Goal: Check status: Check status

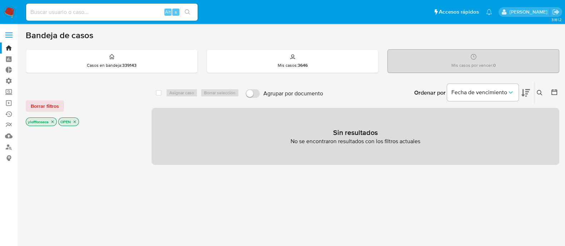
click at [114, 14] on input at bounding box center [112, 12] width 172 height 9
paste input "2694170642"
type input "2694170642"
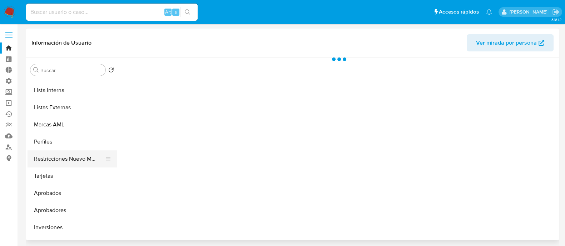
select select "10"
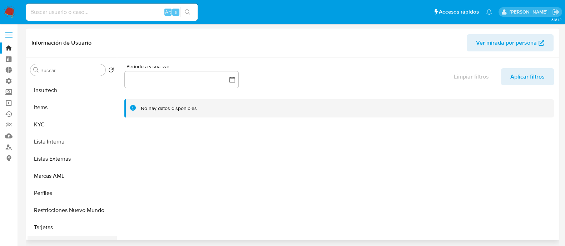
scroll to position [237, 0]
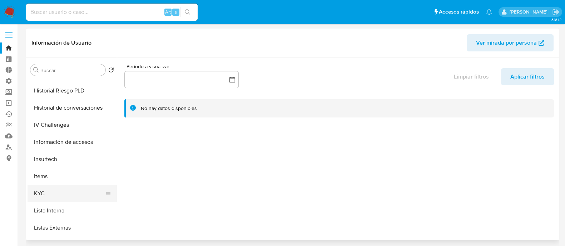
click at [59, 191] on button "KYC" at bounding box center [70, 193] width 84 height 17
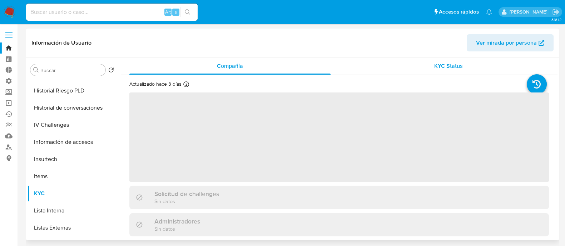
click at [454, 62] on span "KYC Status" at bounding box center [448, 66] width 29 height 8
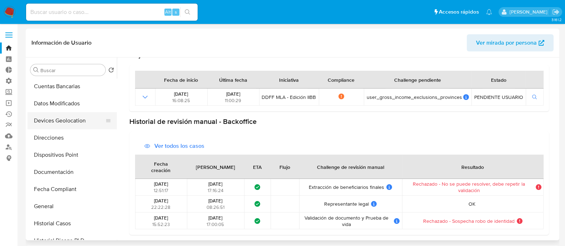
scroll to position [89, 0]
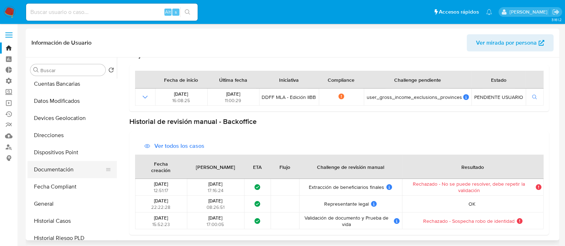
click at [77, 172] on button "Documentación" at bounding box center [70, 169] width 84 height 17
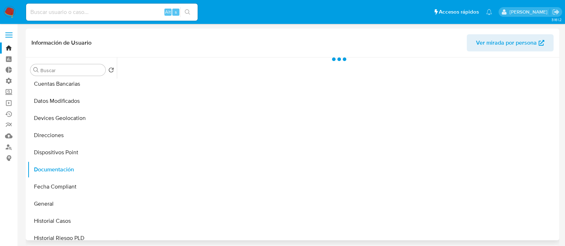
scroll to position [0, 0]
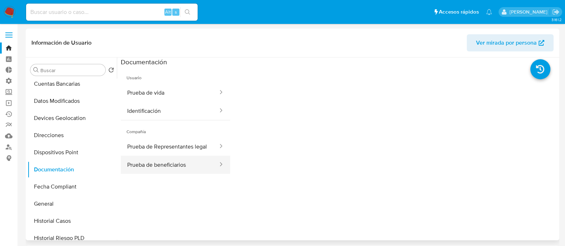
click at [166, 173] on button "Prueba de beneficiarios" at bounding box center [170, 165] width 98 height 18
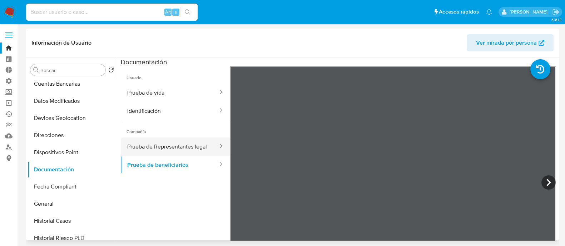
click at [166, 147] on button "Prueba de Representantes legal" at bounding box center [170, 147] width 98 height 18
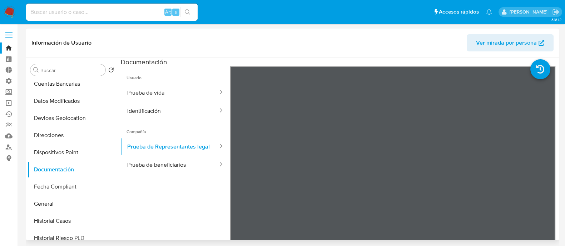
click at [186, 123] on span "Compañía" at bounding box center [175, 129] width 109 height 17
click at [176, 107] on button "Identificación" at bounding box center [170, 111] width 98 height 18
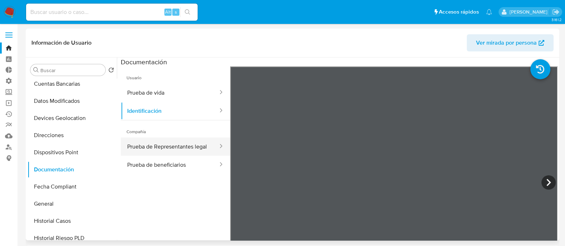
click at [185, 156] on button "Prueba de Representantes legal" at bounding box center [170, 147] width 98 height 18
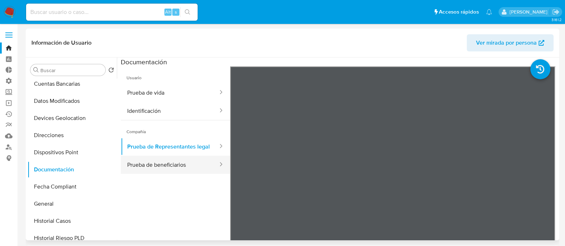
click at [158, 174] on button "Prueba de beneficiarios" at bounding box center [170, 165] width 98 height 18
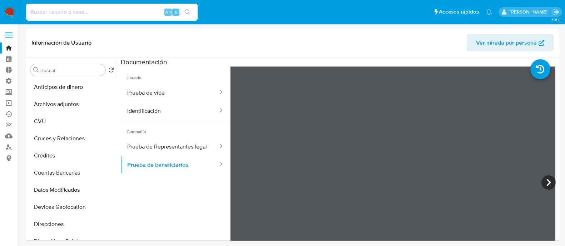
click at [129, 12] on input at bounding box center [112, 12] width 172 height 9
paste input "314168508"
type input "314168508"
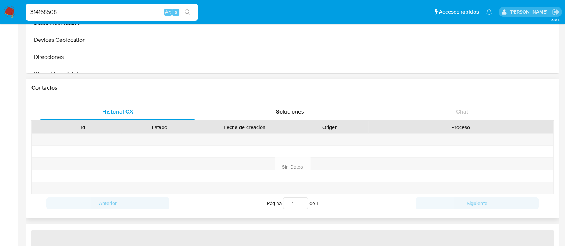
scroll to position [1, 0]
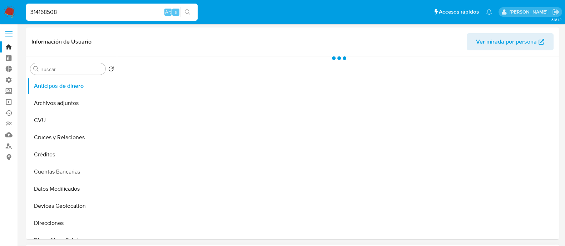
select select "10"
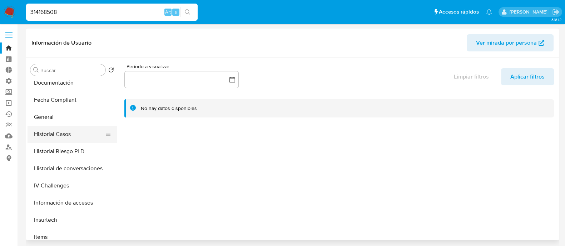
scroll to position [268, 0]
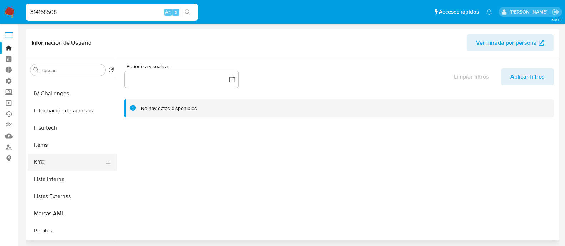
click at [69, 164] on button "KYC" at bounding box center [70, 162] width 84 height 17
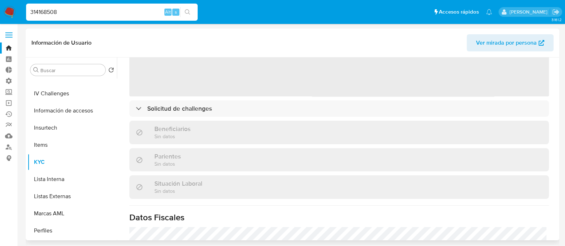
scroll to position [89, 0]
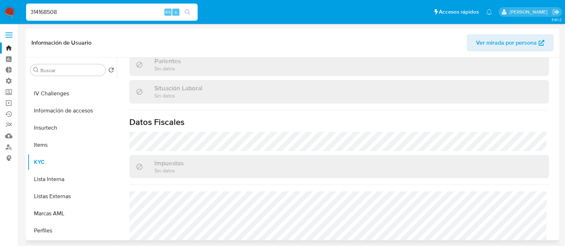
click at [210, 106] on div "Actualizado hace 6 [PERSON_NAME] Creado: [DATE] 16:11:55 Actualizado: [DATE] 07…" at bounding box center [339, 135] width 437 height 299
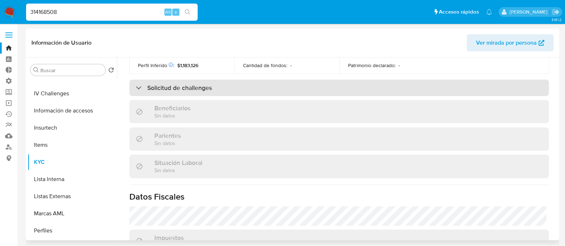
scroll to position [223, 0]
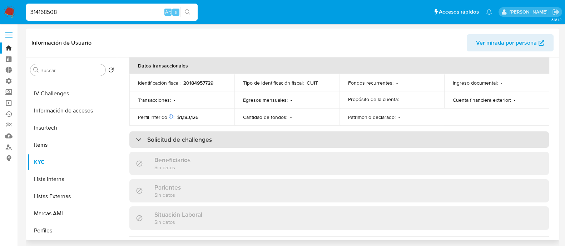
click at [213, 135] on div "Solicitud de challenges" at bounding box center [339, 140] width 420 height 16
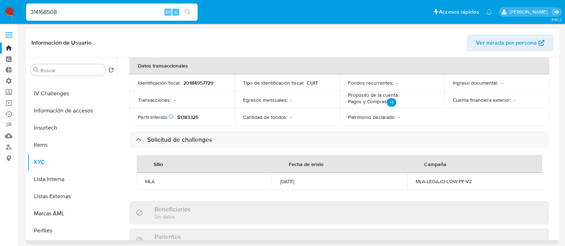
click at [290, 181] on div "[DATE]" at bounding box center [339, 181] width 118 height 6
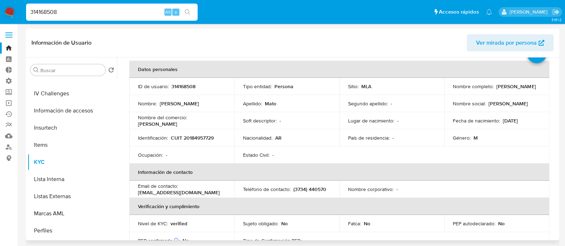
scroll to position [0, 0]
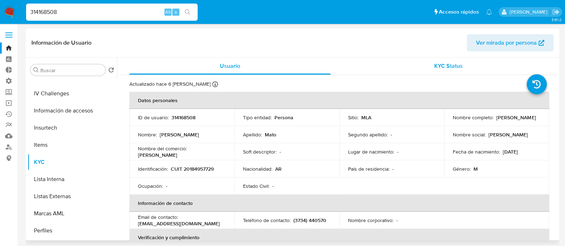
click at [442, 61] on div "KYC Status" at bounding box center [448, 66] width 201 height 17
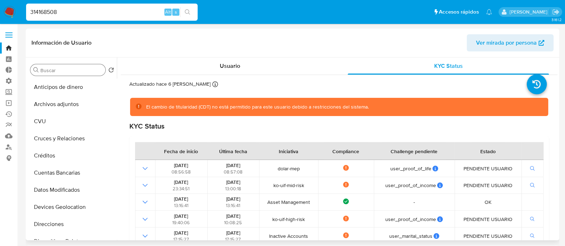
click at [77, 65] on div "Buscar" at bounding box center [67, 69] width 75 height 11
click at [77, 68] on input "Buscar" at bounding box center [71, 70] width 62 height 6
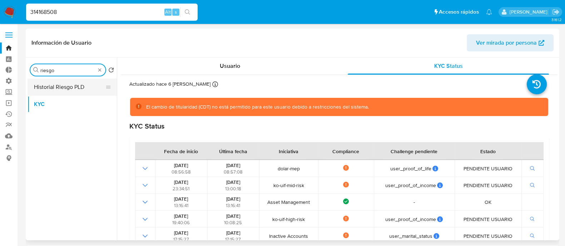
type input "riesgo"
click at [73, 87] on button "Historial Riesgo PLD" at bounding box center [70, 87] width 84 height 17
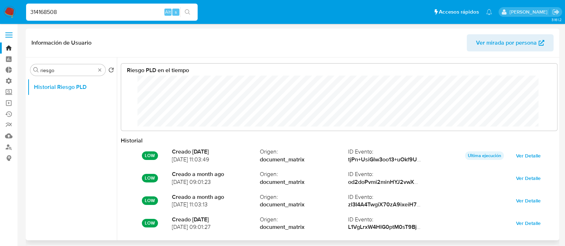
scroll to position [38, 0]
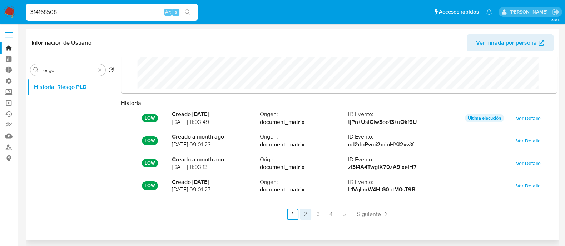
click at [308, 216] on link "2" at bounding box center [305, 214] width 11 height 11
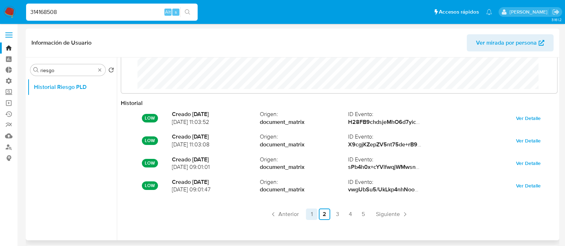
click at [315, 216] on link "1" at bounding box center [311, 214] width 11 height 11
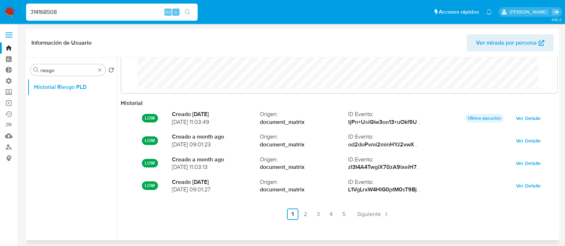
click at [349, 214] on ul "Anterior 1 2 3 4 5 Siguiente" at bounding box center [339, 214] width 437 height 11
click at [345, 214] on link "5" at bounding box center [344, 214] width 11 height 11
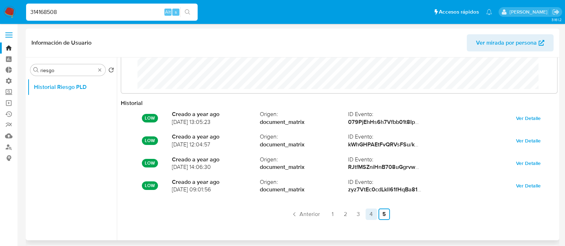
click at [375, 214] on link "4" at bounding box center [371, 214] width 11 height 11
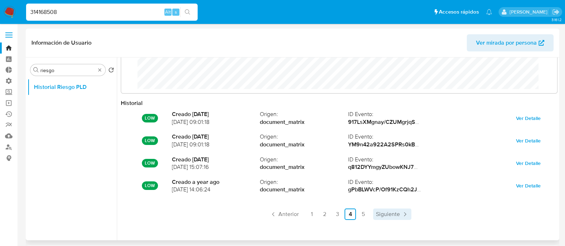
click at [397, 217] on span "Siguiente" at bounding box center [388, 215] width 24 height 6
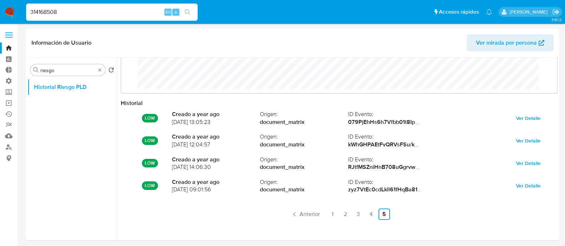
click at [106, 13] on input "314168508" at bounding box center [112, 12] width 172 height 9
paste input "500202256"
type input "500202256"
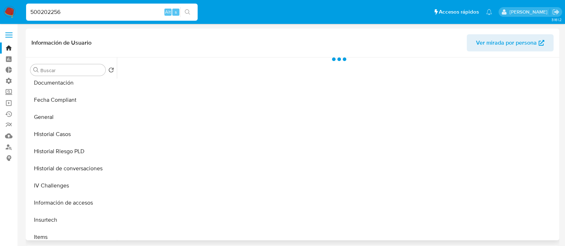
select select "10"
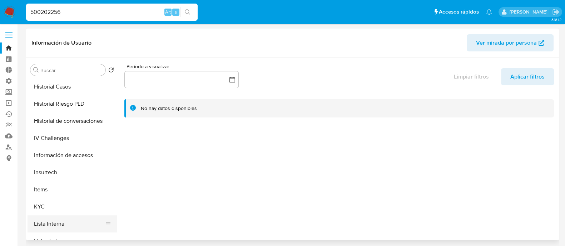
click at [61, 217] on button "Lista Interna" at bounding box center [70, 224] width 84 height 17
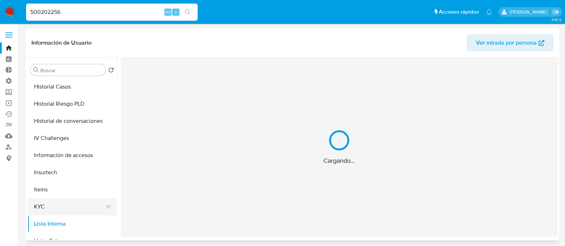
click at [64, 208] on button "KYC" at bounding box center [70, 206] width 84 height 17
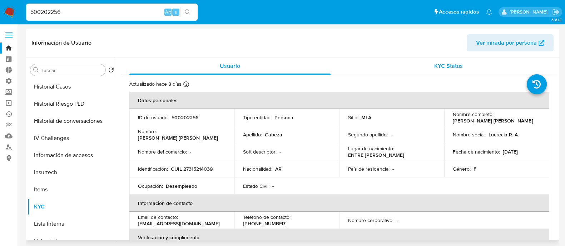
click at [457, 69] on span "KYC Status" at bounding box center [448, 66] width 29 height 8
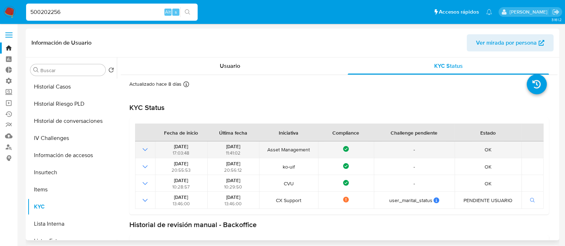
click at [144, 150] on icon "Mostrar operación" at bounding box center [145, 149] width 5 height 3
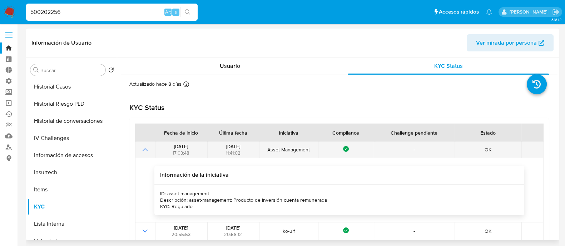
click at [144, 150] on icon "Mostrar operación" at bounding box center [145, 149] width 5 height 3
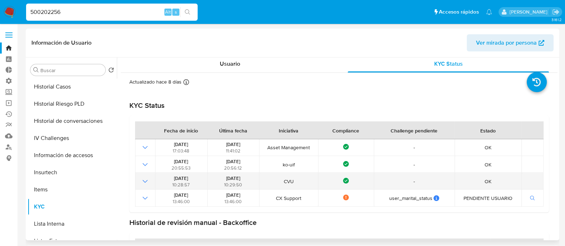
scroll to position [0, 0]
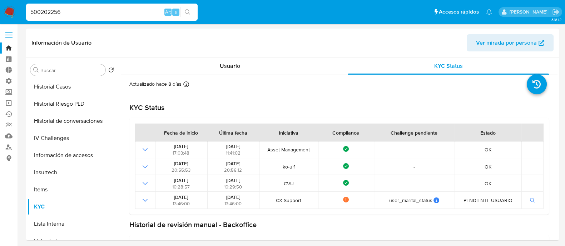
click at [70, 14] on input "500202256" at bounding box center [112, 12] width 172 height 9
paste input "175100652"
type input "175100652"
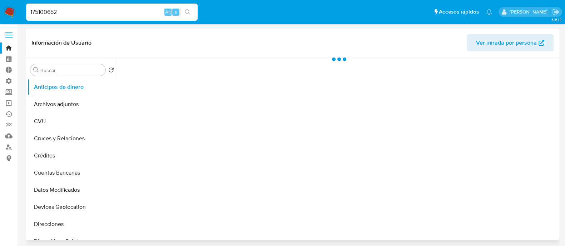
select select "10"
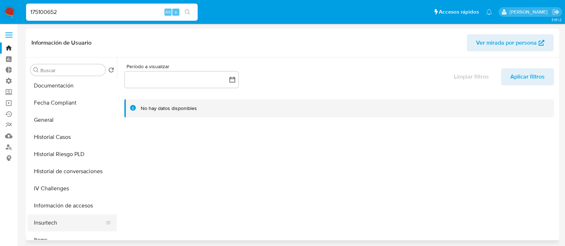
scroll to position [223, 0]
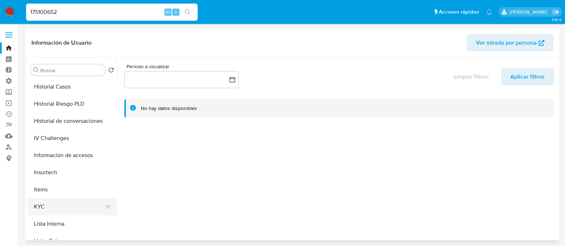
click at [65, 203] on button "KYC" at bounding box center [70, 206] width 84 height 17
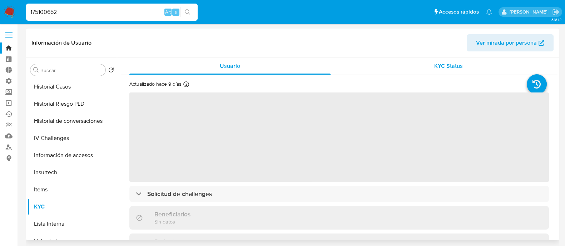
click at [449, 69] on span "KYC Status" at bounding box center [448, 66] width 29 height 8
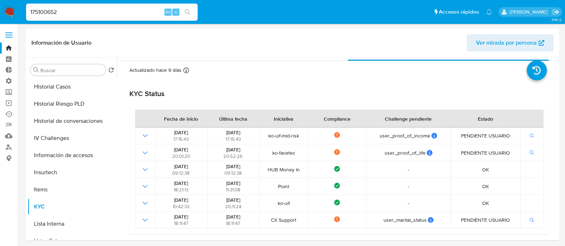
scroll to position [0, 0]
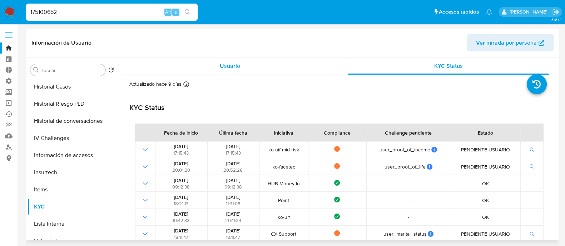
click at [243, 71] on div "Usuario" at bounding box center [229, 66] width 201 height 17
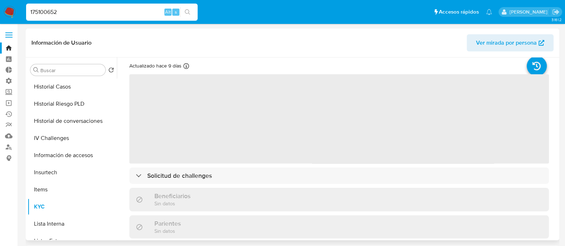
scroll to position [44, 0]
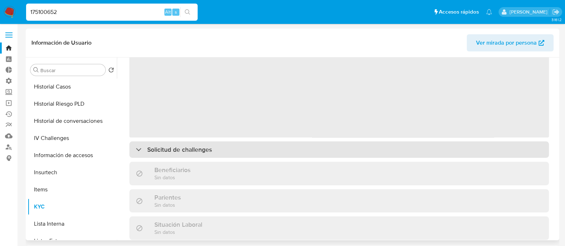
click at [308, 157] on div "Solicitud de challenges" at bounding box center [339, 150] width 420 height 16
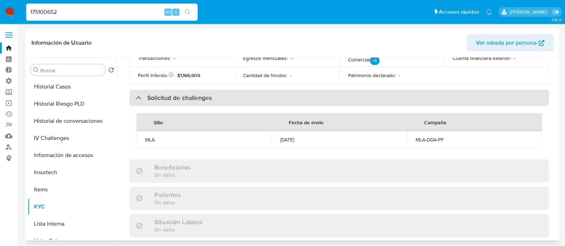
scroll to position [268, 0]
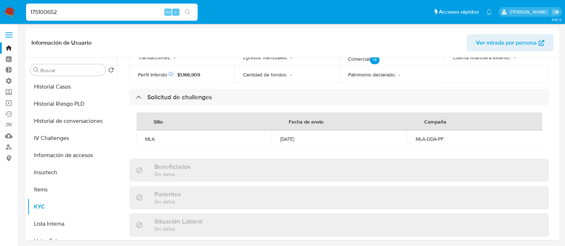
click at [133, 14] on input "175100652" at bounding box center [112, 12] width 172 height 9
paste input "415967648"
type input "415967648"
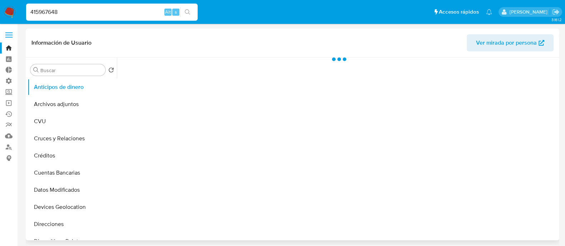
select select "10"
